Goal: Check status: Check status

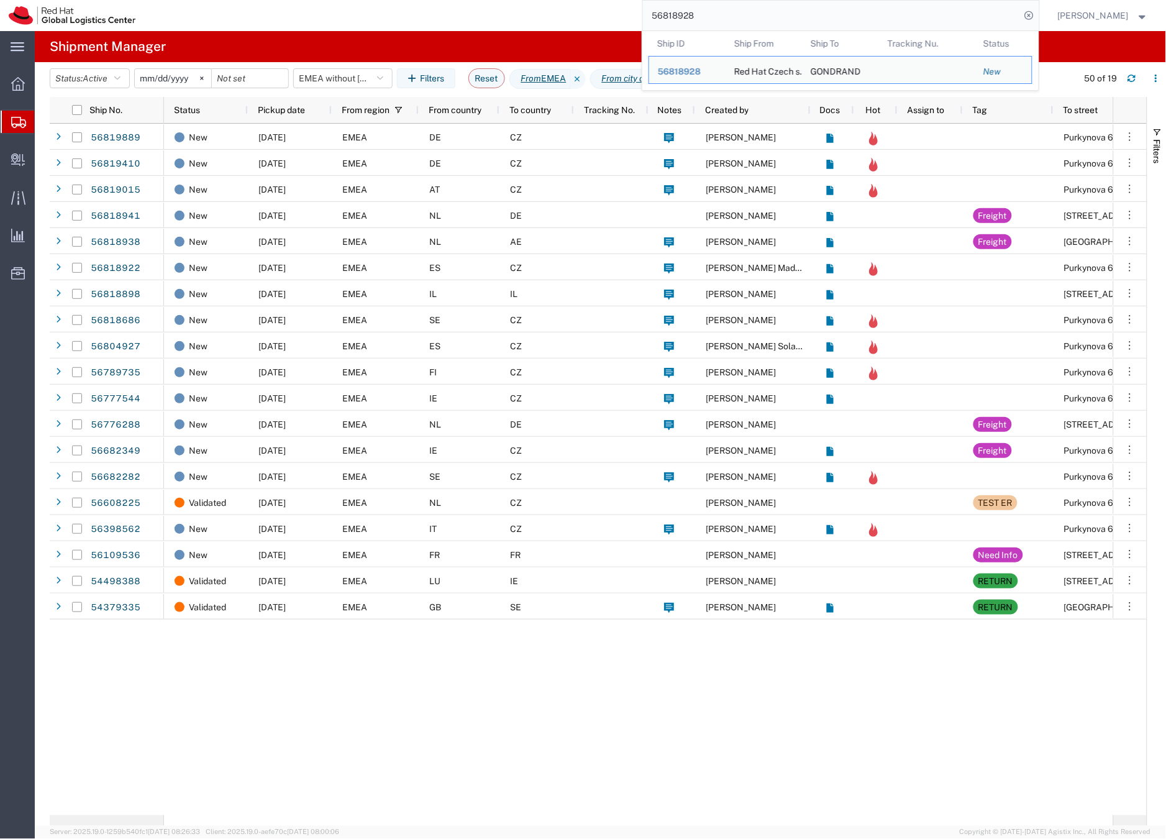
drag, startPoint x: 0, startPoint y: 0, endPoint x: 697, endPoint y: 22, distance: 697.4
click at [697, 22] on input "56818928" at bounding box center [832, 16] width 378 height 30
click at [698, 21] on input "56818928" at bounding box center [832, 16] width 378 height 30
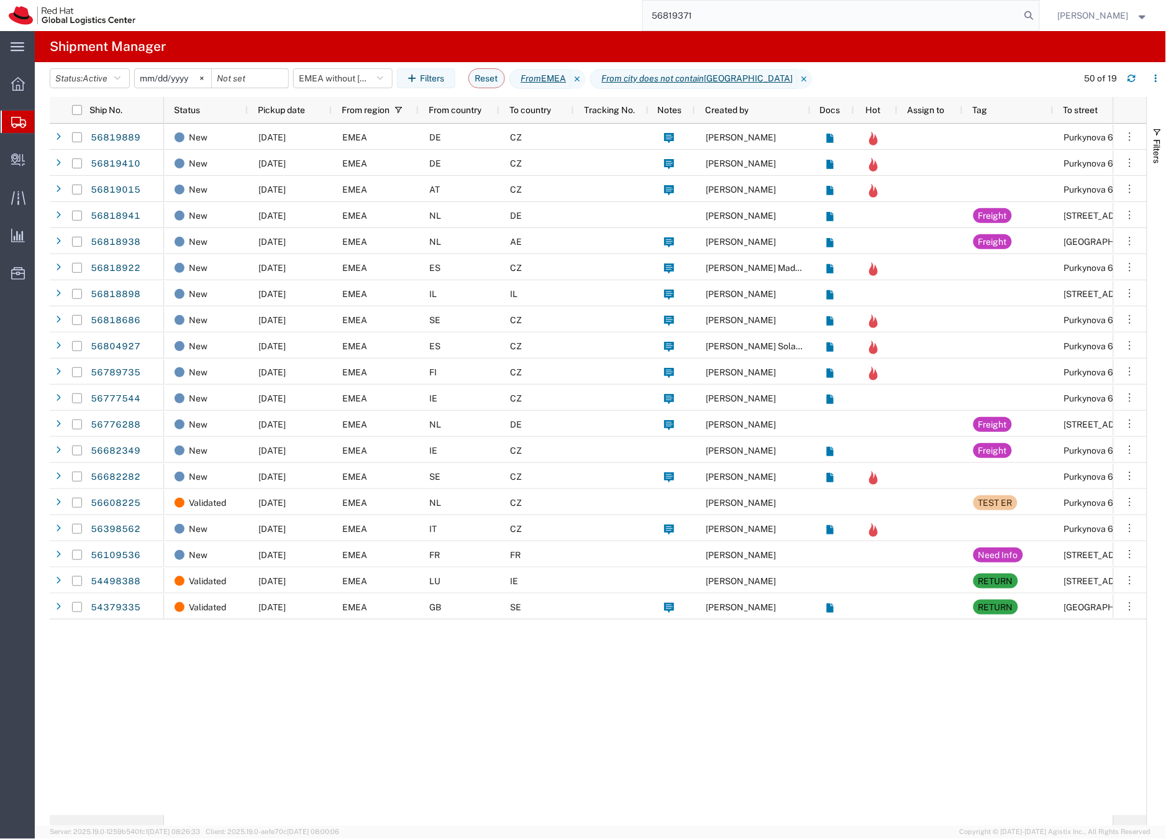
type input "56819371"
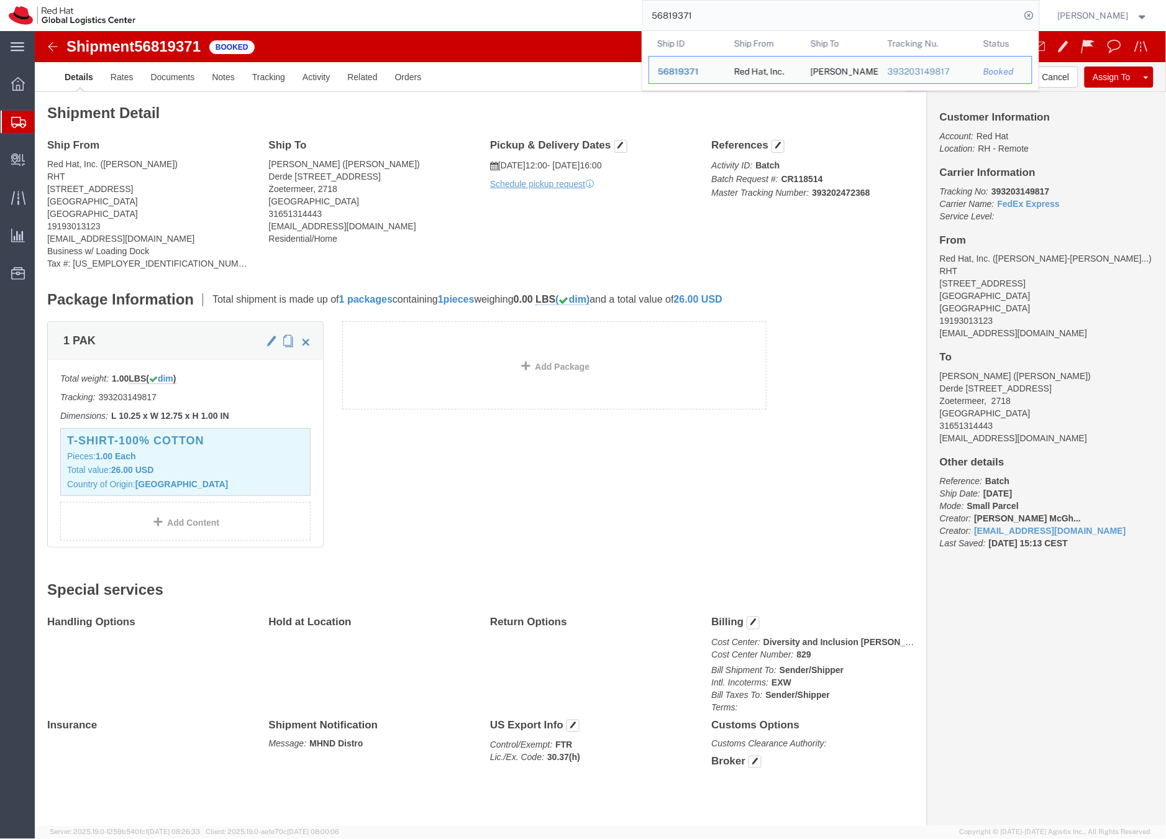
click at [20, 125] on icon at bounding box center [18, 122] width 15 height 11
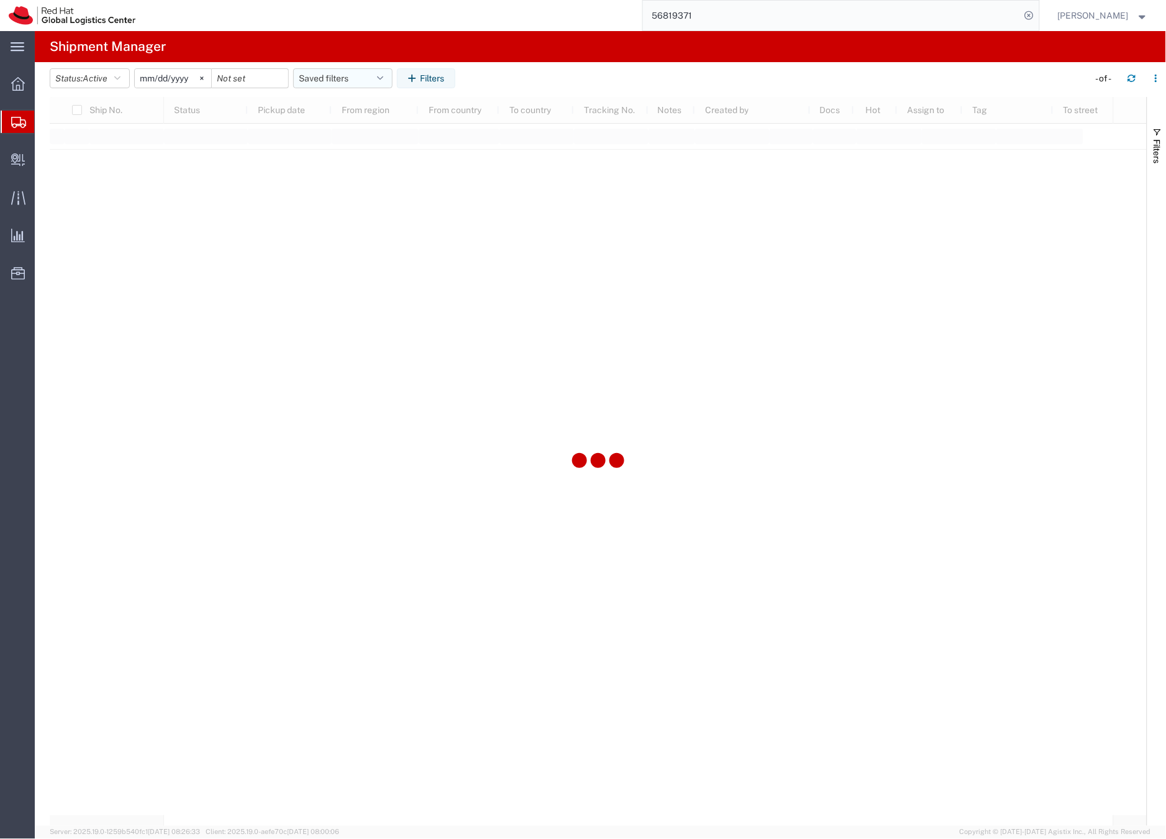
click at [326, 77] on button "Saved filters" at bounding box center [342, 78] width 99 height 20
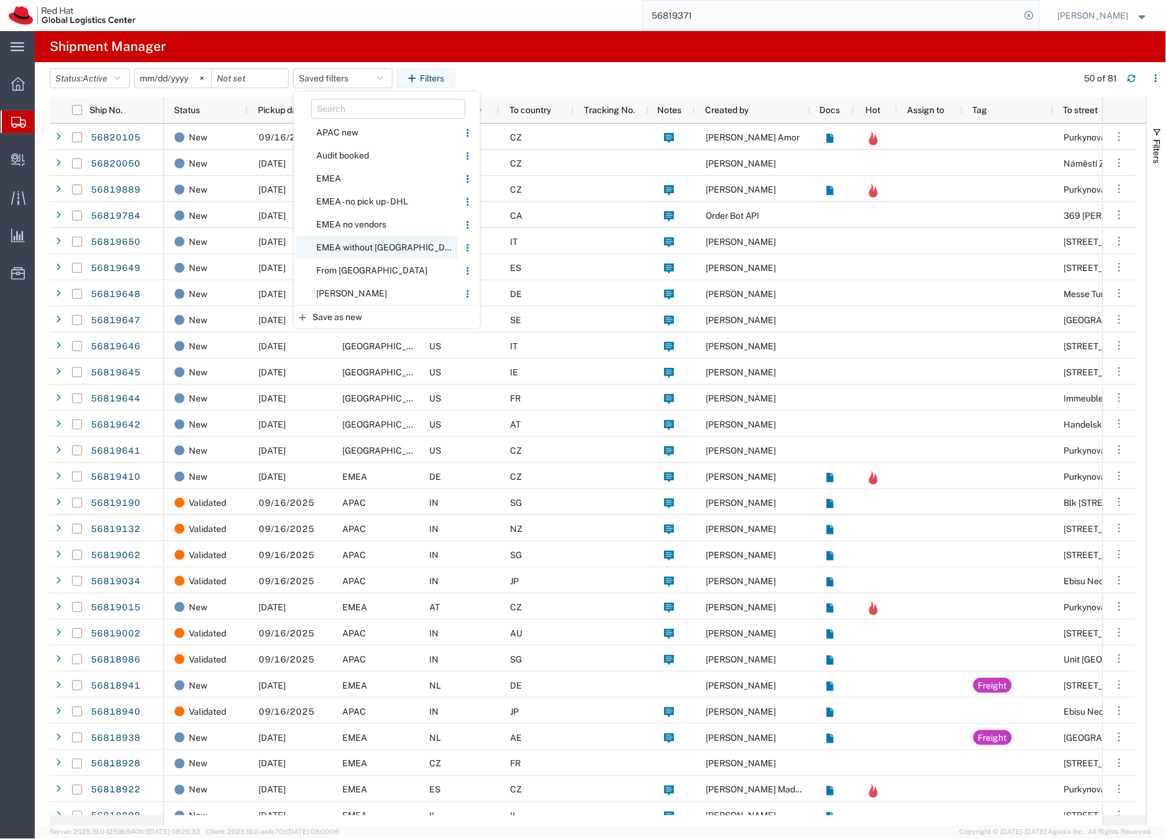
click at [352, 245] on span "EMEA without [GEOGRAPHIC_DATA]" at bounding box center [376, 247] width 163 height 23
type input "[DATE]"
